Goal: Information Seeking & Learning: Learn about a topic

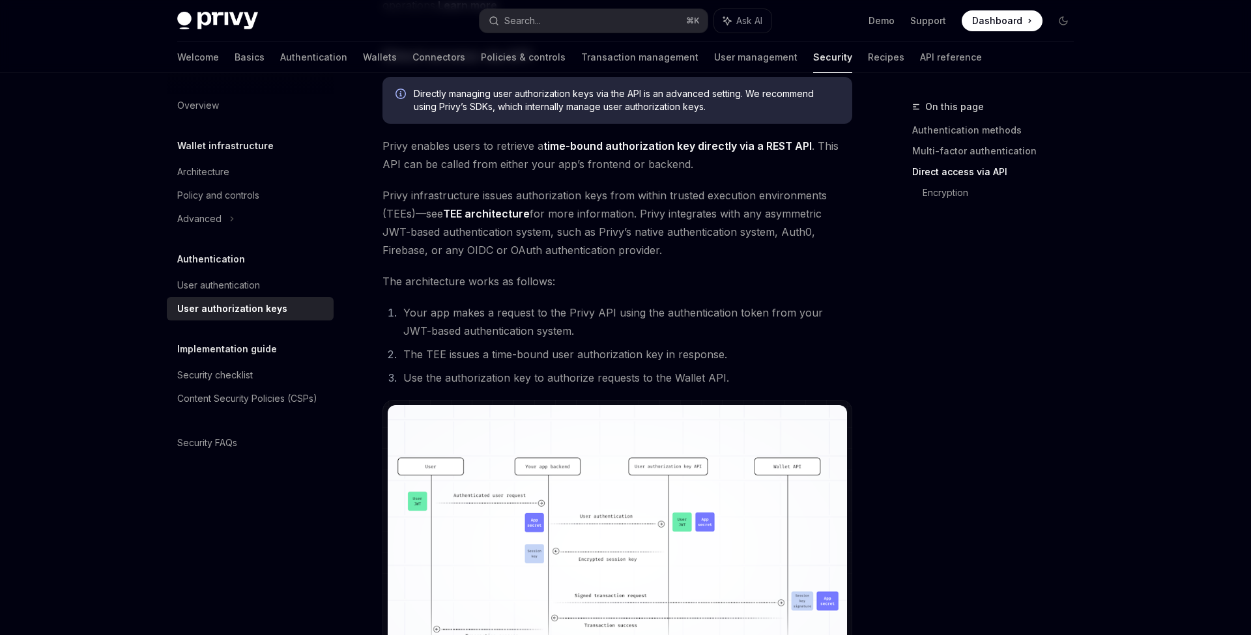
scroll to position [558, 0]
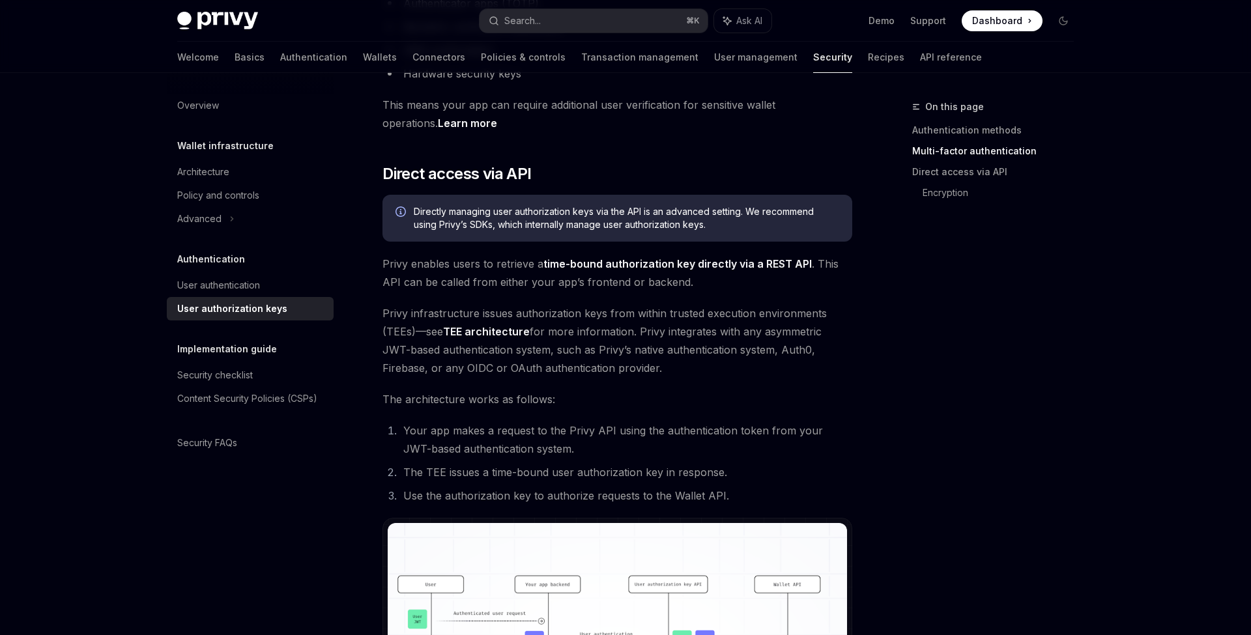
click at [581, 308] on span "Privy infrastructure issues authorization keys from within trusted execution en…" at bounding box center [617, 340] width 470 height 73
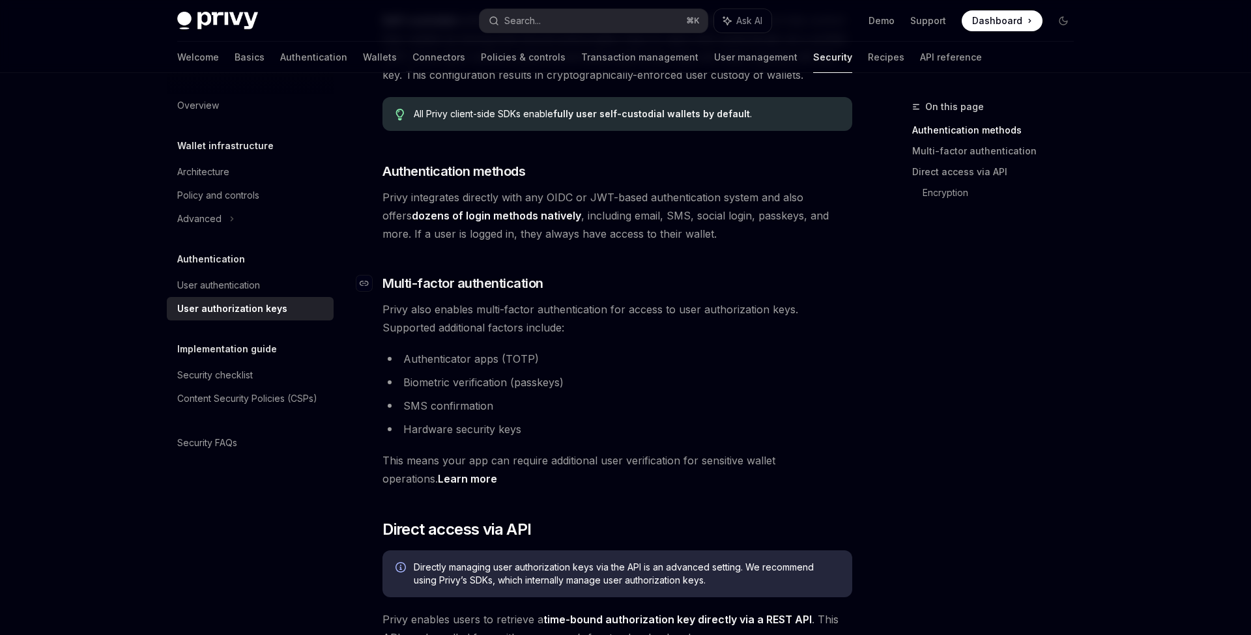
click at [541, 288] on span "Multi-factor authentication" at bounding box center [462, 283] width 161 height 18
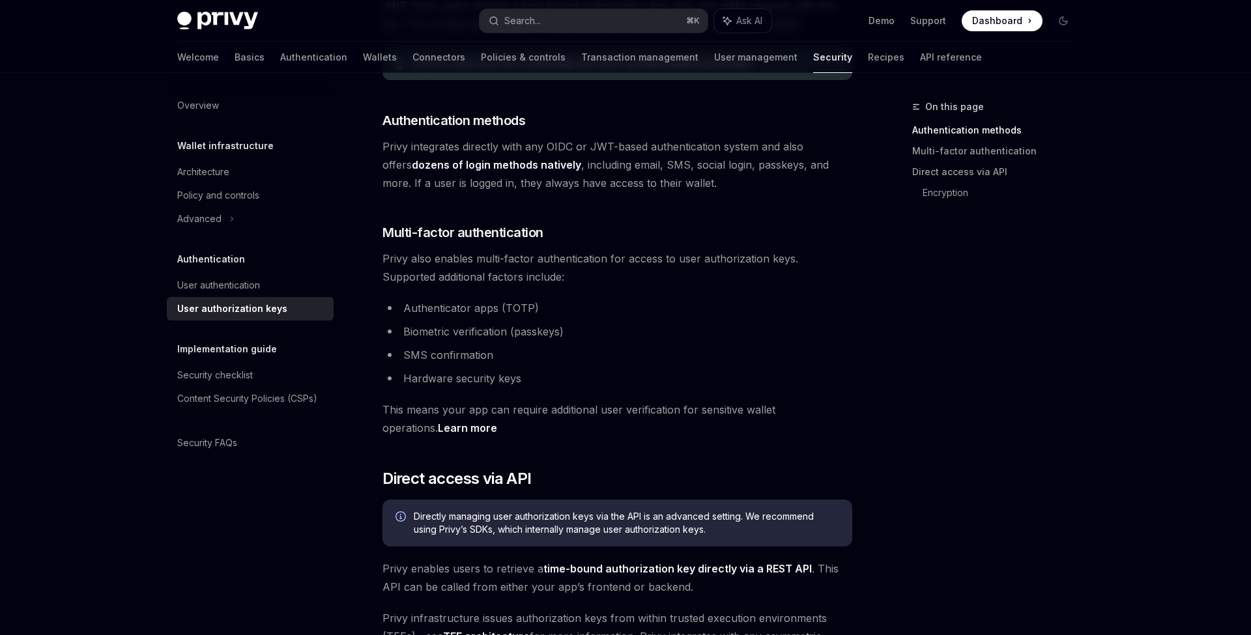
scroll to position [228, 0]
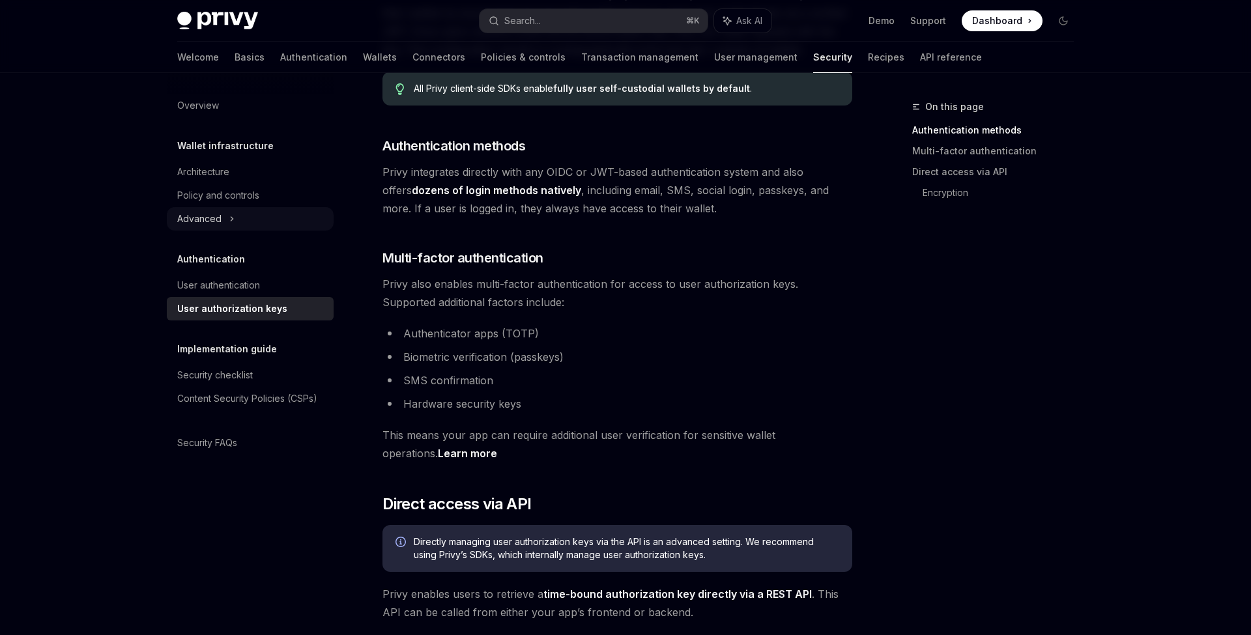
click at [230, 214] on icon at bounding box center [231, 219] width 5 height 16
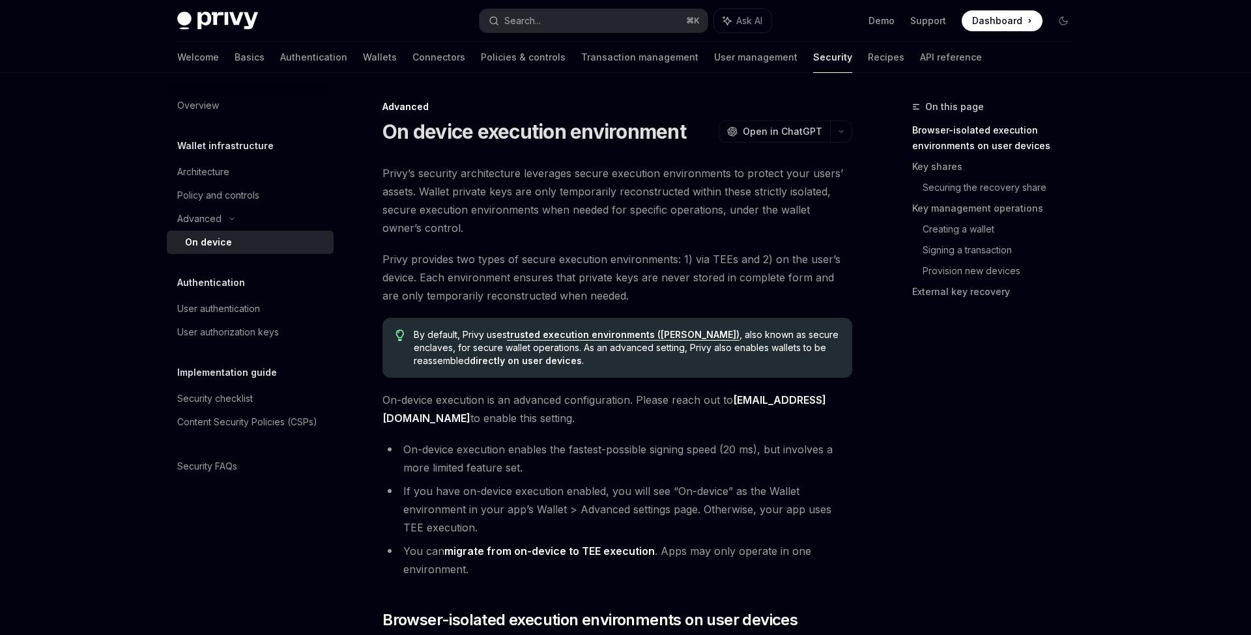
click at [551, 234] on span "Privy’s security architecture leverages secure execution environments to protec…" at bounding box center [617, 200] width 470 height 73
click at [625, 194] on span "Privy’s security architecture leverages secure execution environments to protec…" at bounding box center [617, 200] width 470 height 73
click at [620, 223] on span "Privy’s security architecture leverages secure execution environments to protec…" at bounding box center [617, 200] width 470 height 73
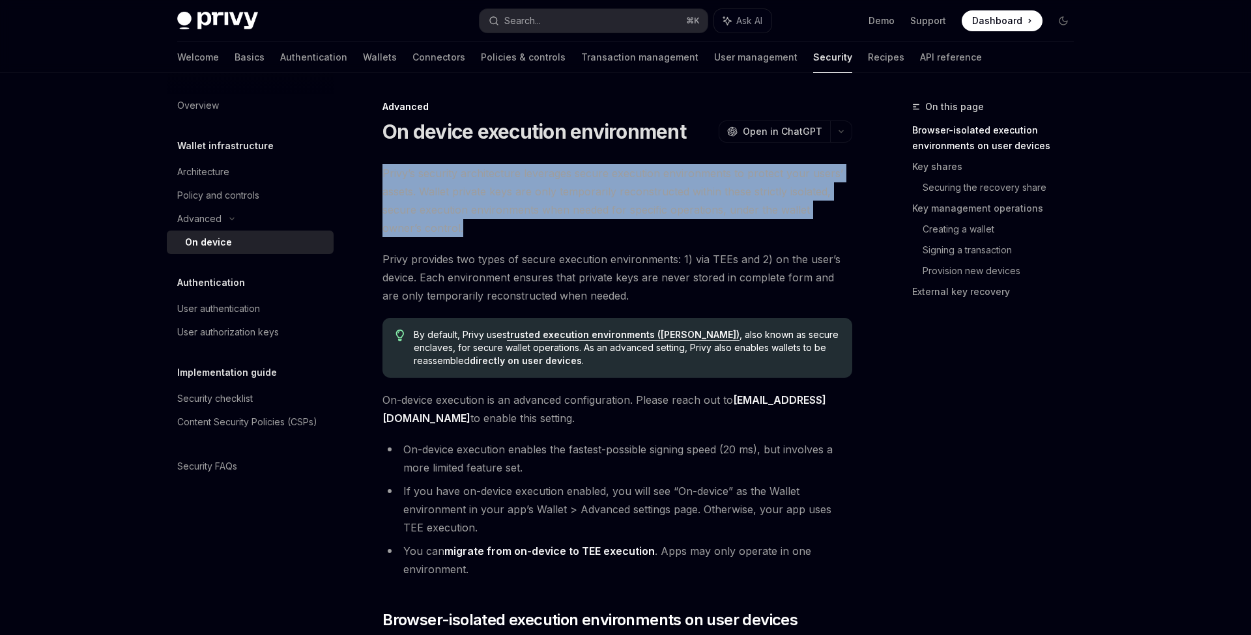
drag, startPoint x: 620, startPoint y: 223, endPoint x: 362, endPoint y: 168, distance: 263.9
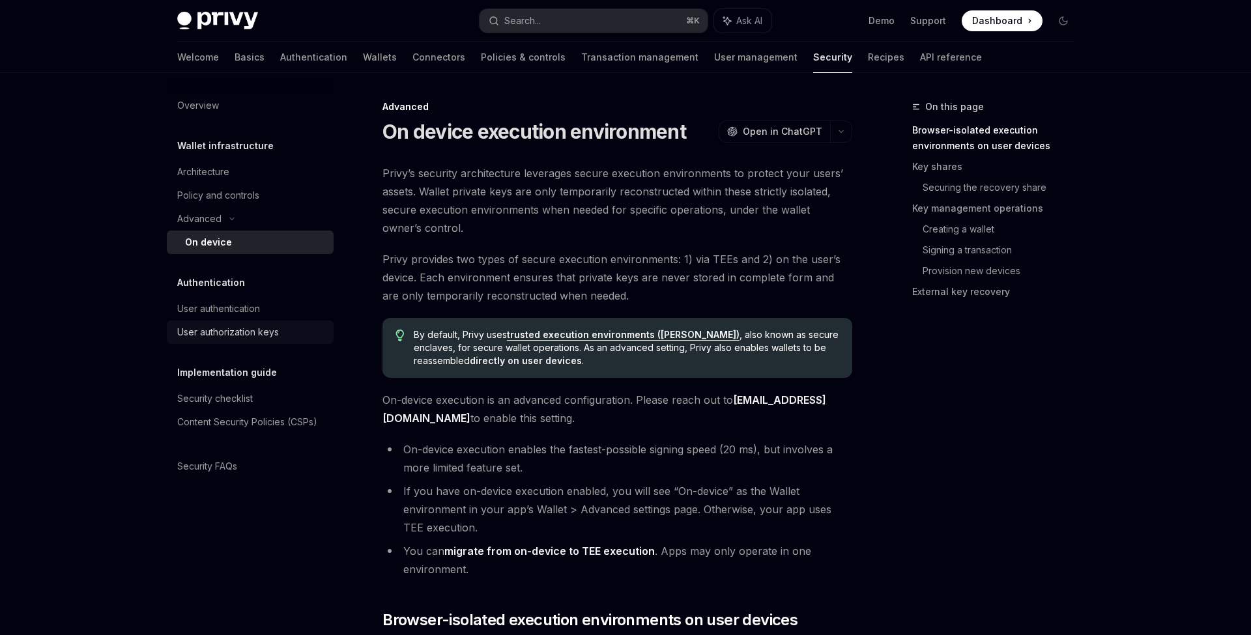
click at [308, 337] on div "User authorization keys" at bounding box center [251, 332] width 149 height 16
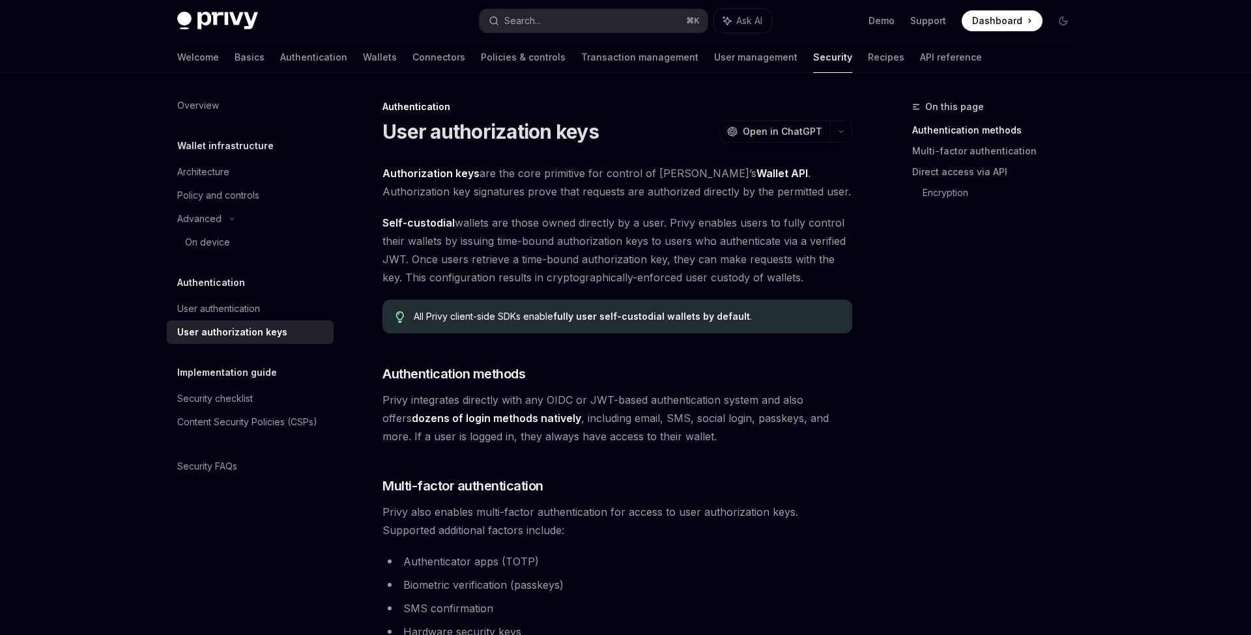
type textarea "*"
